Goal: Information Seeking & Learning: Learn about a topic

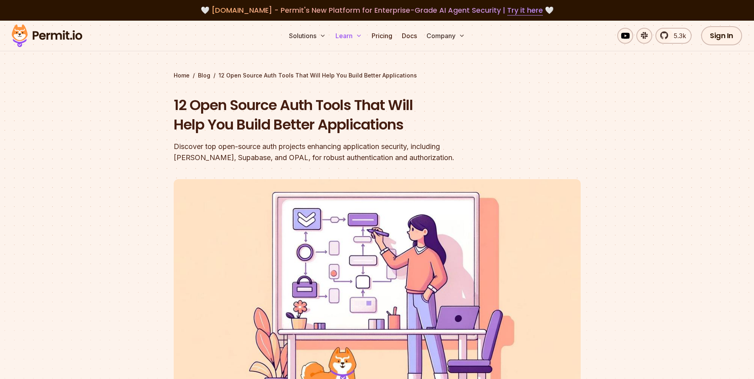
drag, startPoint x: 375, startPoint y: 37, endPoint x: 364, endPoint y: 39, distance: 10.9
click at [375, 37] on link "Pricing" at bounding box center [381, 36] width 27 height 16
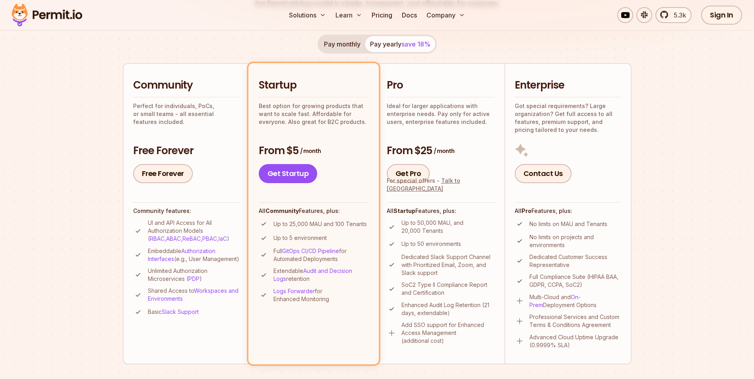
scroll to position [159, 0]
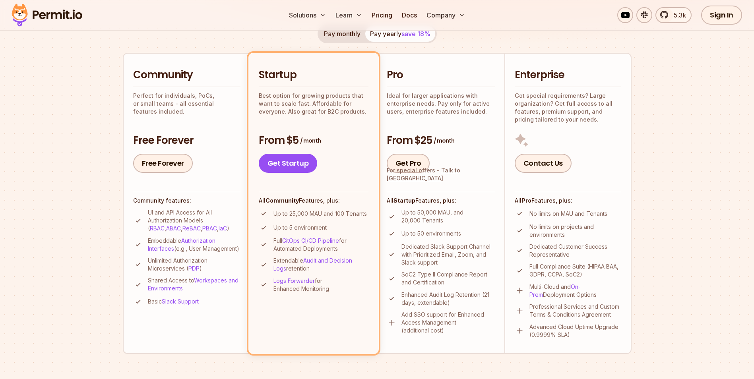
click at [224, 124] on div "Community Perfect for individuals, PoCs, or small teams - all essential feature…" at bounding box center [186, 120] width 107 height 105
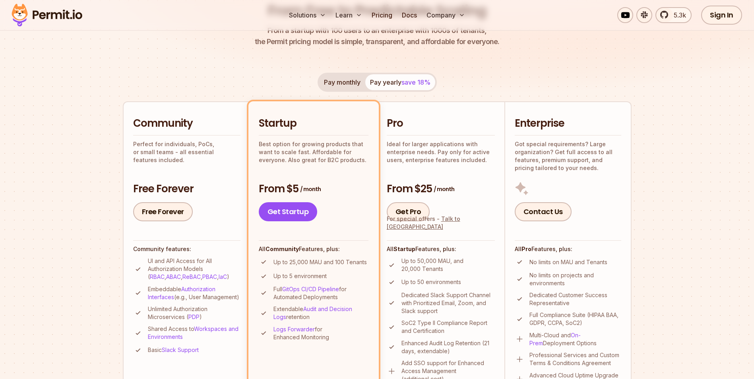
scroll to position [40, 0]
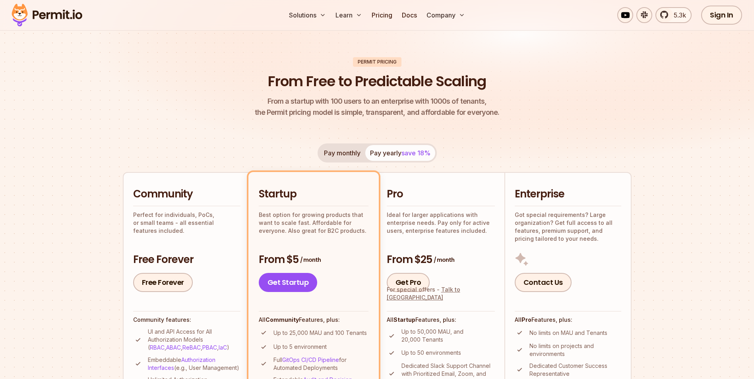
click at [222, 39] on img at bounding box center [377, 81] width 754 height 201
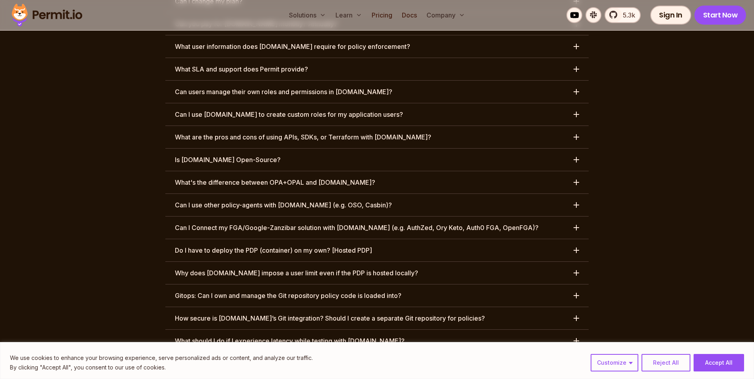
scroll to position [4102, 0]
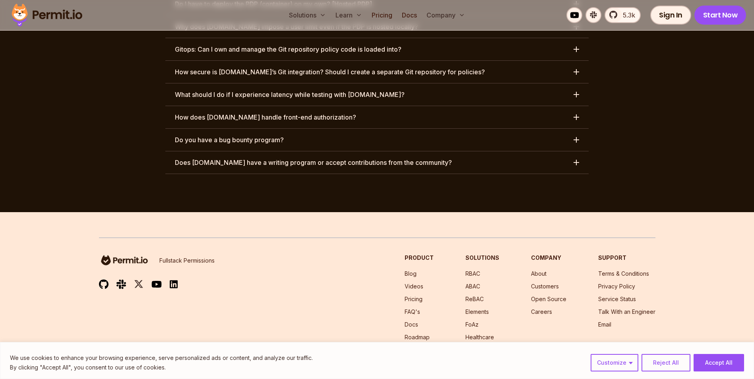
click at [677, 363] on button "Reject All" at bounding box center [665, 362] width 49 height 17
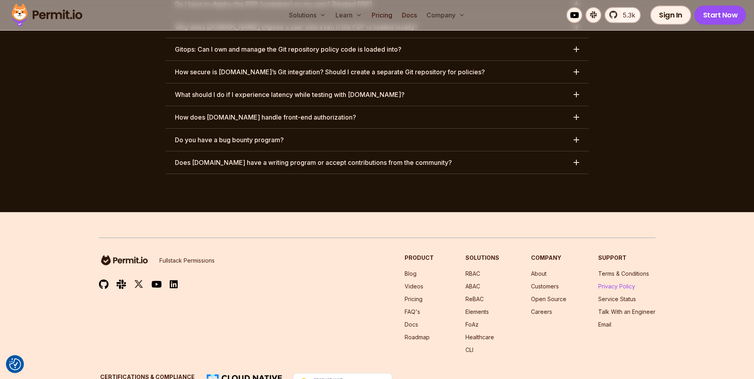
click at [614, 283] on link "Privacy Policy" at bounding box center [616, 286] width 37 height 7
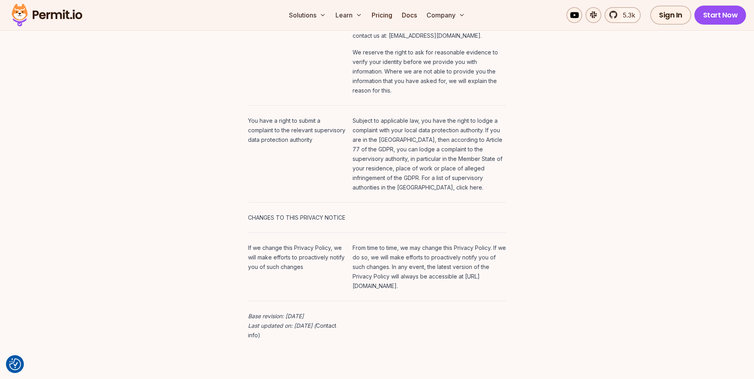
scroll to position [4053, 0]
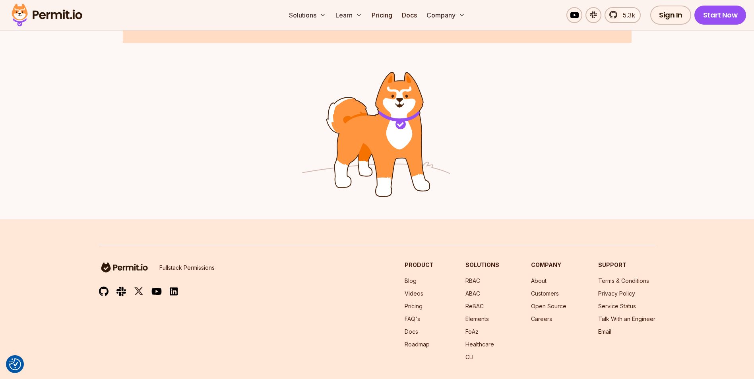
scroll to position [1293, 0]
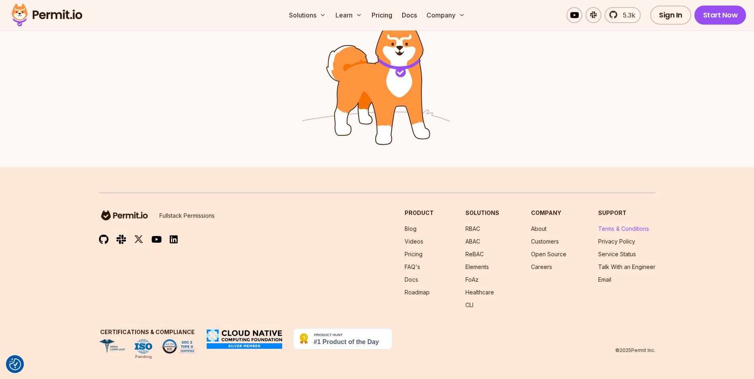
click at [617, 229] on link "Terms & Conditions" at bounding box center [623, 228] width 51 height 7
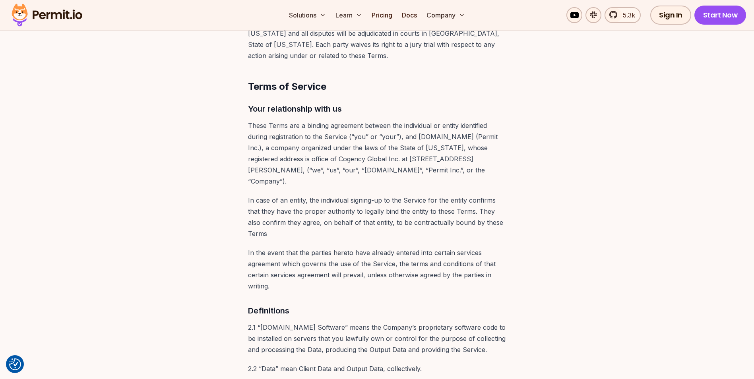
scroll to position [834, 0]
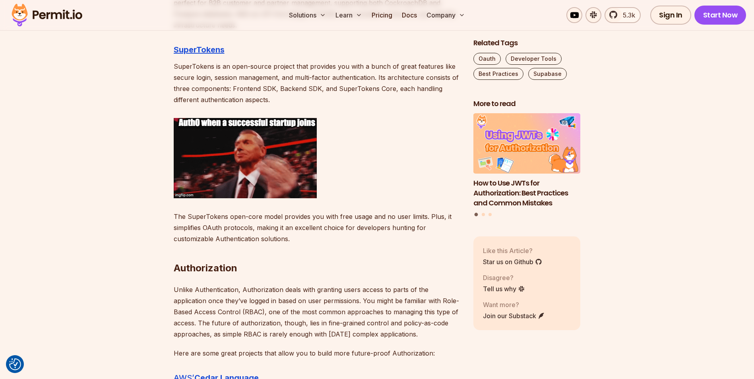
scroll to position [1589, 0]
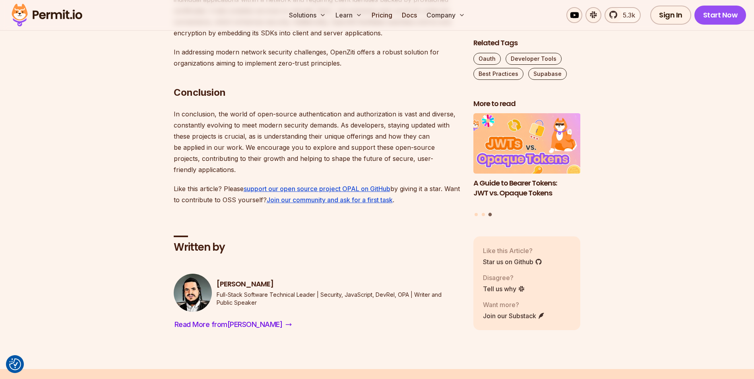
scroll to position [4569, 0]
